Goal: Task Accomplishment & Management: Use online tool/utility

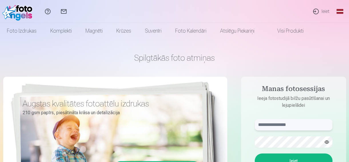
click at [287, 126] on input "text" at bounding box center [294, 124] width 78 height 11
type input "**********"
click at [293, 136] on form "**********" at bounding box center [293, 161] width 89 height 85
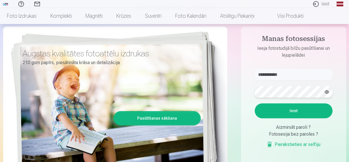
scroll to position [57, 0]
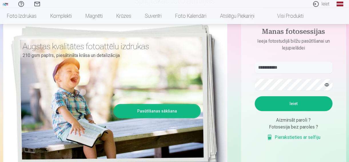
click at [298, 103] on button "Ieiet" at bounding box center [294, 103] width 78 height 15
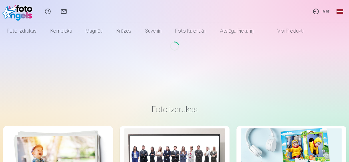
scroll to position [51, 0]
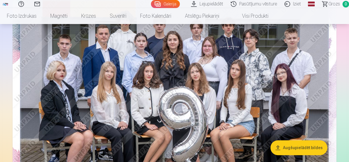
scroll to position [86, 0]
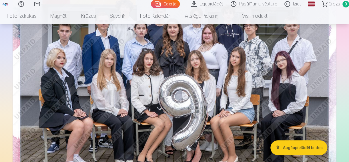
click at [294, 150] on button "Augšupielādēt bildes" at bounding box center [299, 147] width 57 height 15
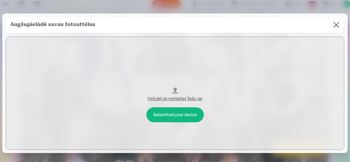
click at [176, 99] on div "Velciet un nometiet failu vai" at bounding box center [175, 98] width 328 height 7
click at [336, 23] on button at bounding box center [337, 25] width 16 height 16
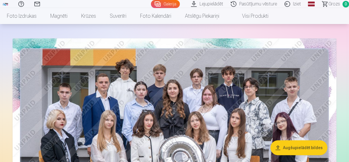
scroll to position [0, 0]
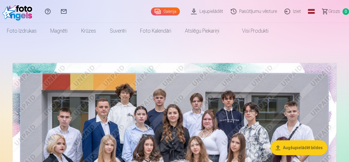
click at [165, 12] on link "Galerija" at bounding box center [165, 11] width 29 height 8
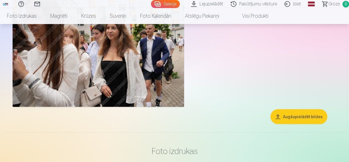
scroll to position [515, 0]
